Goal: Transaction & Acquisition: Purchase product/service

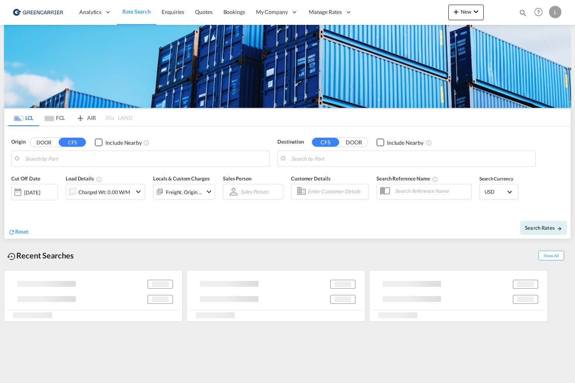
type input "[GEOGRAPHIC_DATA], NOOSL"
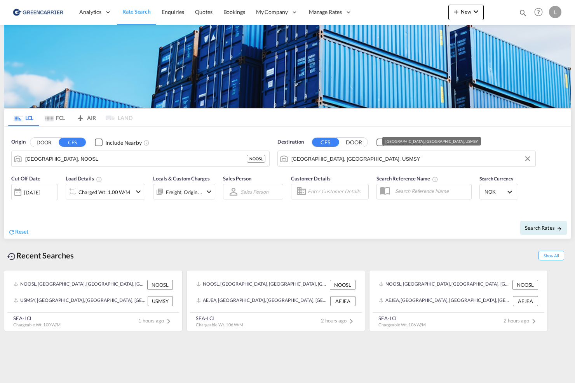
click at [344, 157] on input "[GEOGRAPHIC_DATA], [GEOGRAPHIC_DATA], USMSY" at bounding box center [411, 159] width 240 height 12
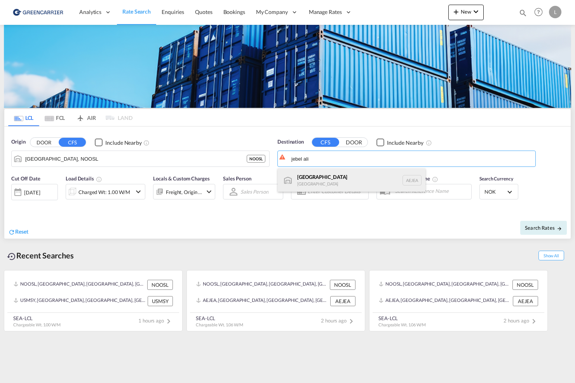
click at [328, 172] on div "[GEOGRAPHIC_DATA] [GEOGRAPHIC_DATA]" at bounding box center [352, 179] width 148 height 23
type input "[GEOGRAPHIC_DATA], [GEOGRAPHIC_DATA]"
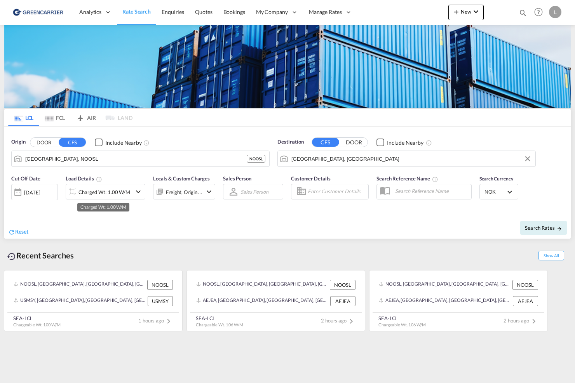
click at [101, 192] on div "Charged Wt: 1.00 W/M" at bounding box center [104, 192] width 52 height 11
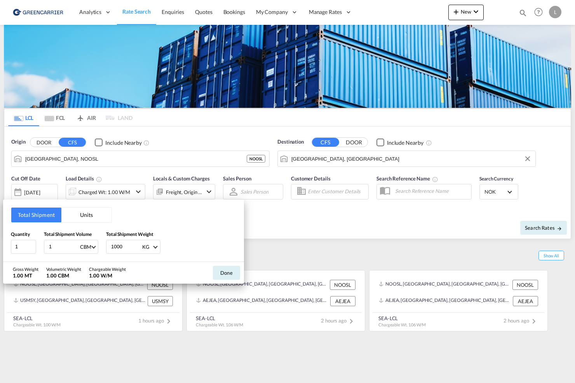
click at [86, 218] on button "Units" at bounding box center [86, 215] width 50 height 15
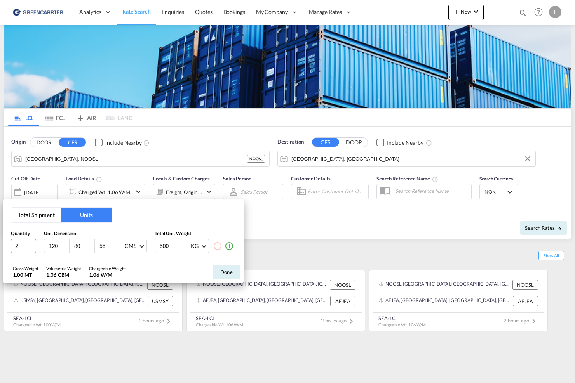
drag, startPoint x: 26, startPoint y: 245, endPoint x: -14, endPoint y: 246, distance: 39.6
click at [0, 246] on html "Analytics Reports Dashboard Rate Search Enquiries Quotes" at bounding box center [287, 191] width 575 height 383
click at [62, 244] on input "120" at bounding box center [58, 246] width 21 height 7
drag, startPoint x: 57, startPoint y: 245, endPoint x: 22, endPoint y: 246, distance: 35.0
click at [22, 246] on div "4 120 80 55 CMS CMS Inches 500 KG KG LB" at bounding box center [123, 246] width 225 height 14
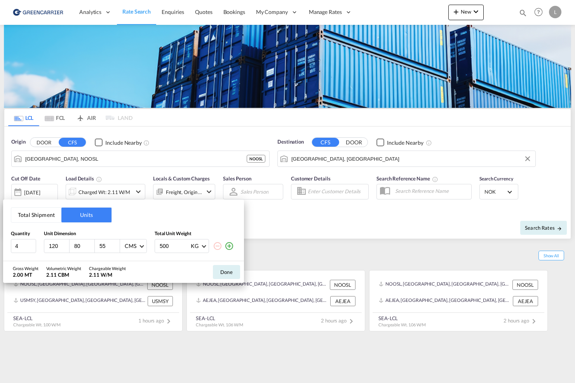
click at [61, 247] on input "120" at bounding box center [58, 246] width 21 height 7
drag, startPoint x: 61, startPoint y: 247, endPoint x: 41, endPoint y: 246, distance: 19.8
click at [41, 246] on div "4 120 80 55 CMS CMS Inches 500 KG KG LB" at bounding box center [123, 246] width 225 height 14
click at [231, 246] on md-icon "icon-plus-circle-outline" at bounding box center [228, 245] width 9 height 9
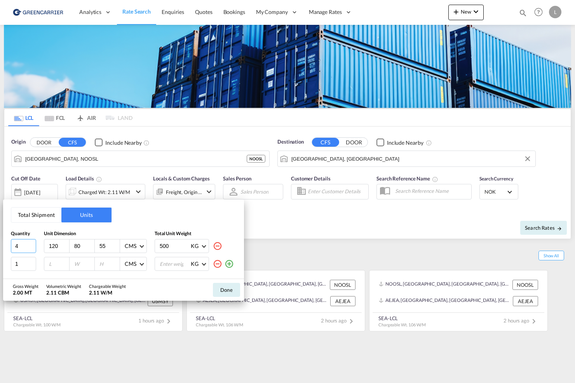
drag, startPoint x: 23, startPoint y: 242, endPoint x: -18, endPoint y: 246, distance: 41.7
click at [0, 246] on html "Analytics Reports Dashboard Rate Search Enquiries Quotes" at bounding box center [287, 191] width 575 height 383
type input "3"
click at [56, 262] on input "number" at bounding box center [58, 263] width 21 height 7
type input "120"
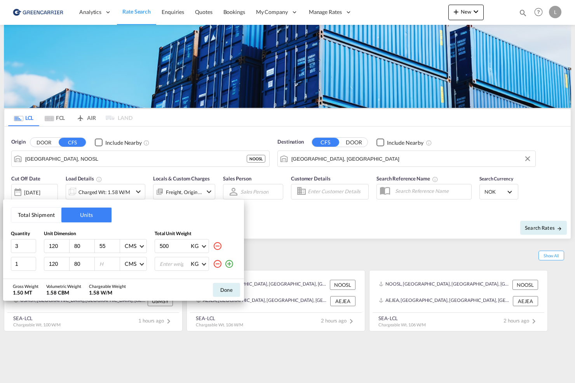
type input "80"
type input "40"
drag, startPoint x: 74, startPoint y: 247, endPoint x: 40, endPoint y: 243, distance: 34.8
click at [40, 243] on div "3 120 80 55 CMS CMS Inches 500 KG KG LB" at bounding box center [123, 246] width 225 height 14
type input "50"
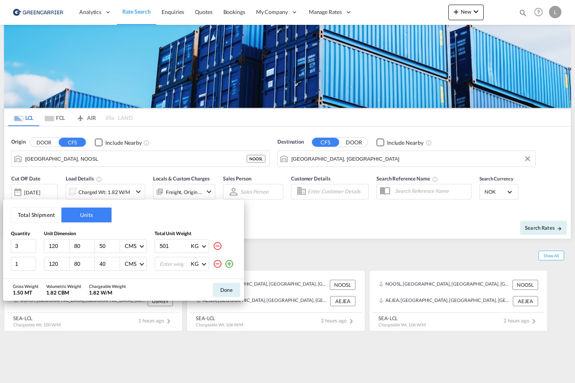
click at [186, 244] on input "501" at bounding box center [174, 246] width 31 height 13
click at [186, 244] on input "502" at bounding box center [174, 246] width 31 height 13
click at [186, 244] on input "503" at bounding box center [174, 246] width 31 height 13
click at [186, 244] on input "504" at bounding box center [174, 246] width 31 height 13
click at [186, 244] on input "505" at bounding box center [174, 246] width 31 height 13
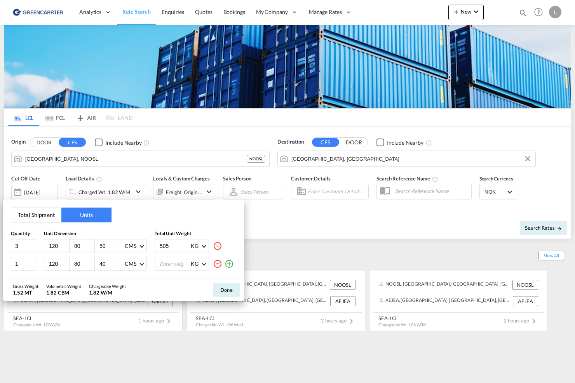
click at [185, 250] on input "505" at bounding box center [174, 246] width 31 height 13
click at [187, 248] on input "504" at bounding box center [174, 246] width 31 height 13
click at [187, 248] on input "503" at bounding box center [174, 246] width 31 height 13
click at [187, 248] on input "502" at bounding box center [174, 246] width 31 height 13
click at [187, 248] on input "501" at bounding box center [174, 246] width 31 height 13
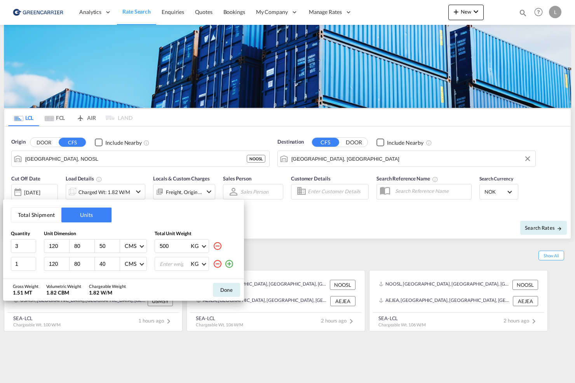
click at [187, 248] on input "500" at bounding box center [174, 246] width 31 height 13
drag, startPoint x: 178, startPoint y: 248, endPoint x: 147, endPoint y: 248, distance: 31.1
click at [147, 248] on div "3 120 80 50 CMS CMS Inches 500 KG KG LB" at bounding box center [123, 246] width 225 height 14
click at [168, 247] on input "500" at bounding box center [174, 246] width 31 height 13
drag, startPoint x: 170, startPoint y: 247, endPoint x: 71, endPoint y: 234, distance: 99.2
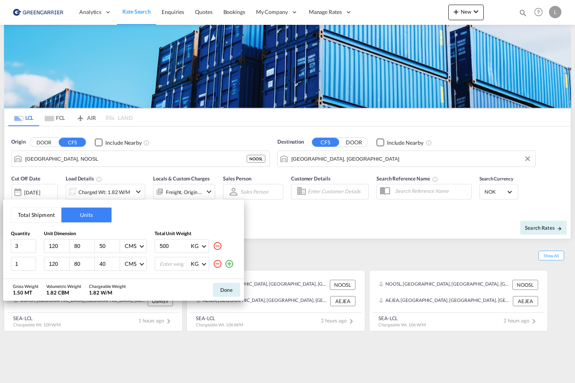
click at [71, 234] on div "Quantity Unit Dimension Total Unit Weight 3 120 80 50 CMS CMS Inches 500 KG KG …" at bounding box center [123, 251] width 225 height 40
type input "820"
click at [224, 292] on button "Done" at bounding box center [226, 290] width 27 height 14
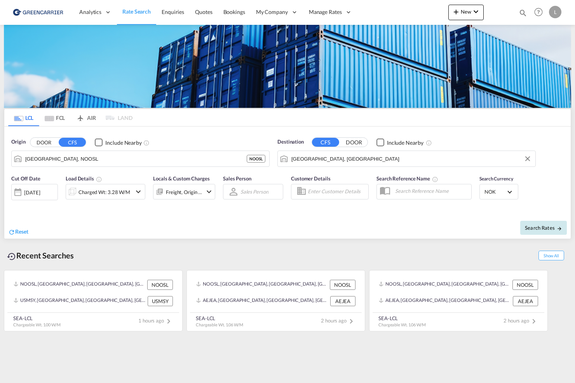
click at [537, 227] on span "Search Rates" at bounding box center [542, 228] width 37 height 6
type input "NOOSL to AEJEA / [DATE]"
